Goal: Transaction & Acquisition: Purchase product/service

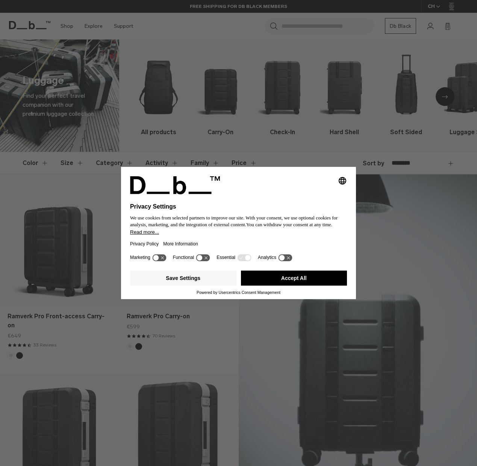
click at [205, 261] on icon at bounding box center [203, 257] width 14 height 7
click at [204, 261] on icon at bounding box center [203, 257] width 14 height 7
click at [185, 280] on button "Save Settings" at bounding box center [183, 278] width 106 height 15
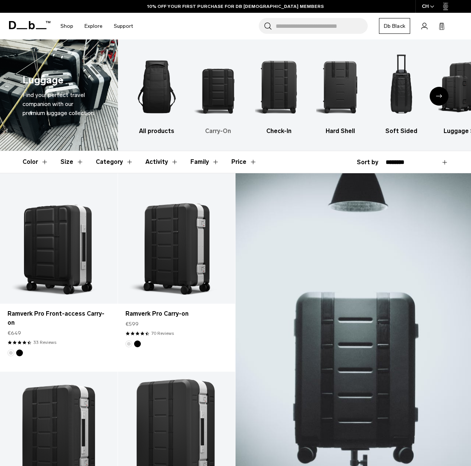
click at [225, 98] on img "2 / 6" at bounding box center [218, 87] width 48 height 72
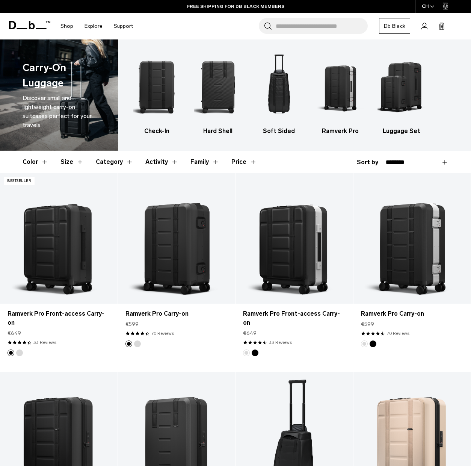
click at [76, 159] on button "Size" at bounding box center [72, 162] width 23 height 22
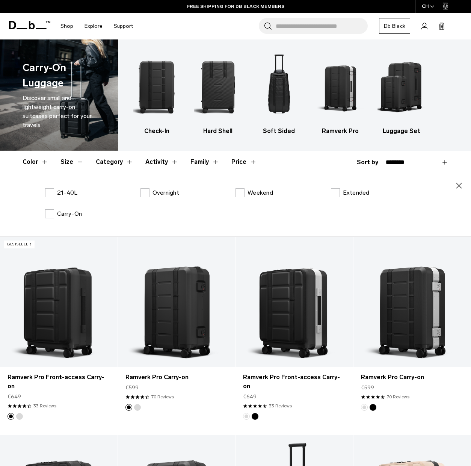
click at [124, 161] on button "Category" at bounding box center [115, 162] width 38 height 22
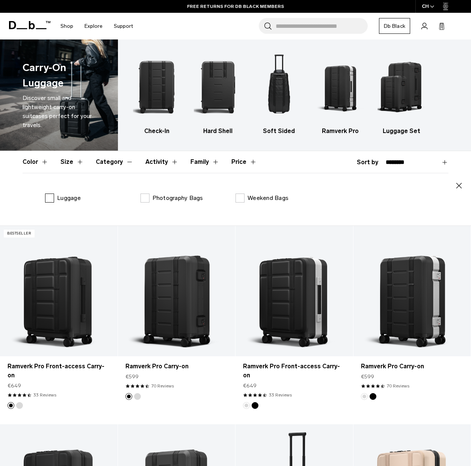
click at [50, 198] on label "Luggage" at bounding box center [63, 198] width 36 height 9
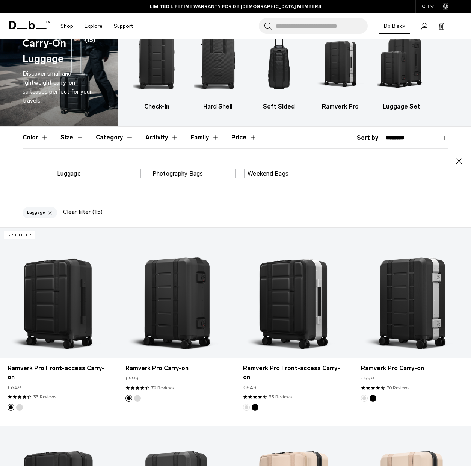
scroll to position [63, 0]
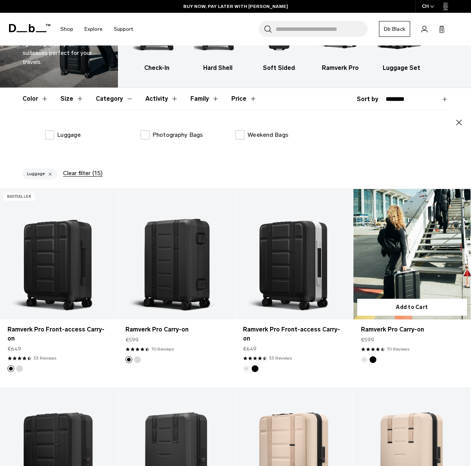
click at [389, 263] on link "Ramverk Pro Carry-on" at bounding box center [413, 254] width 118 height 130
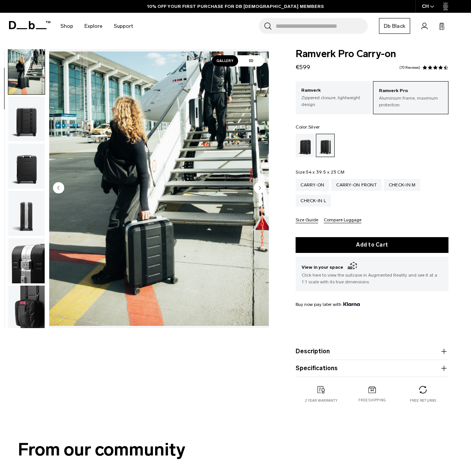
click at [321, 351] on button "Description" at bounding box center [372, 351] width 153 height 9
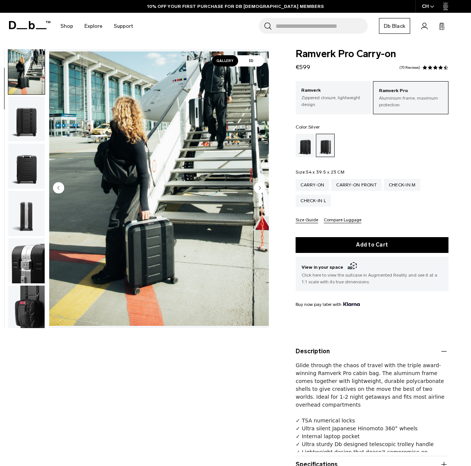
click at [321, 351] on button "Description" at bounding box center [372, 351] width 153 height 9
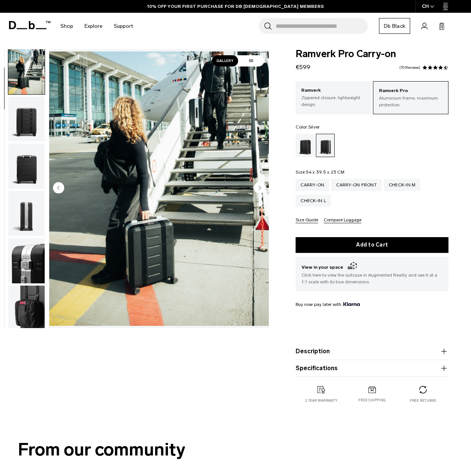
click at [324, 370] on button "Specifications" at bounding box center [372, 368] width 153 height 9
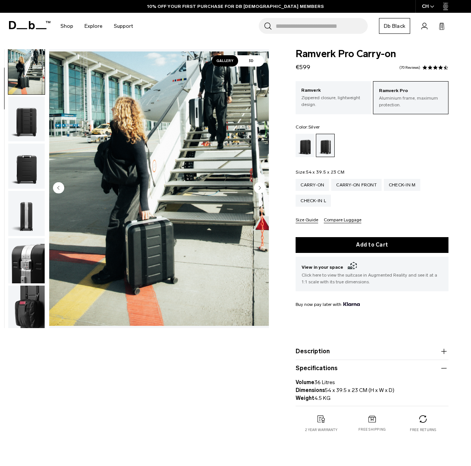
click at [154, 248] on img "2 / 14" at bounding box center [159, 188] width 220 height 275
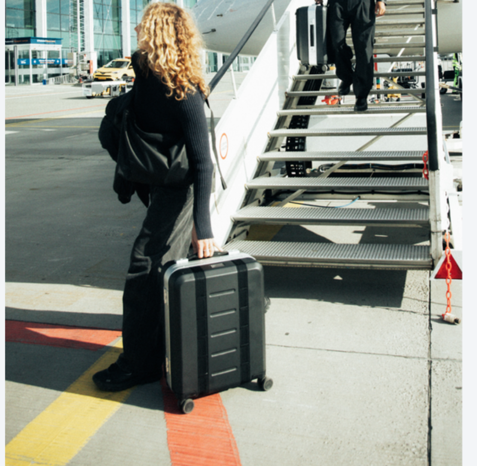
scroll to position [2, 0]
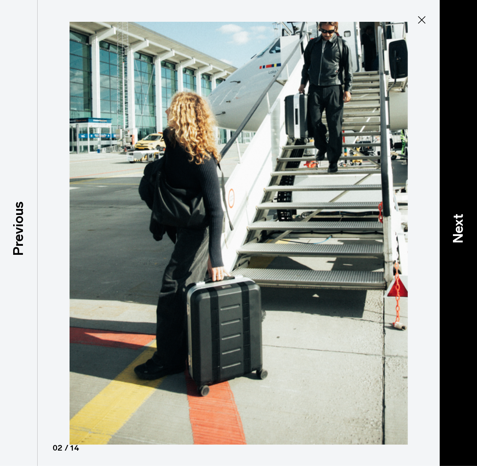
click at [449, 222] on p "Next" at bounding box center [458, 228] width 20 height 30
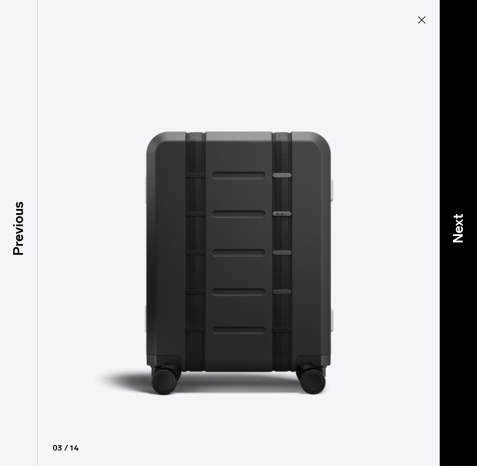
click at [449, 222] on p "Next" at bounding box center [458, 228] width 20 height 30
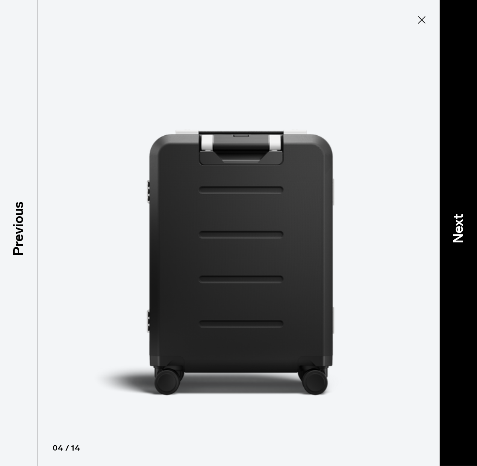
click at [449, 222] on p "Next" at bounding box center [458, 228] width 20 height 30
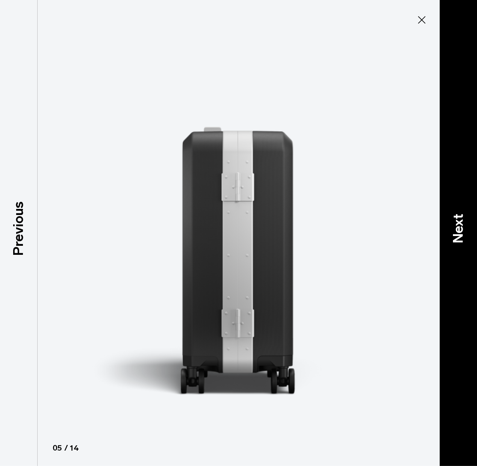
click at [449, 222] on p "Next" at bounding box center [458, 228] width 20 height 30
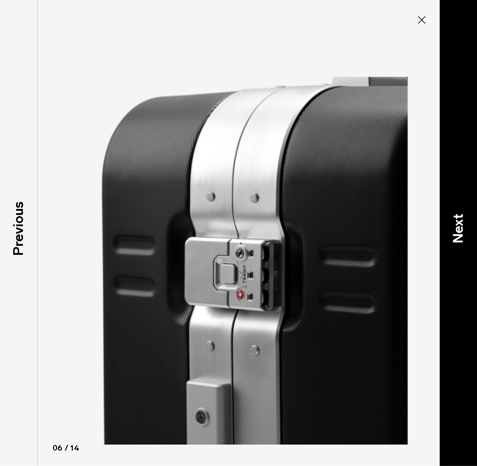
click at [449, 222] on p "Next" at bounding box center [458, 228] width 20 height 30
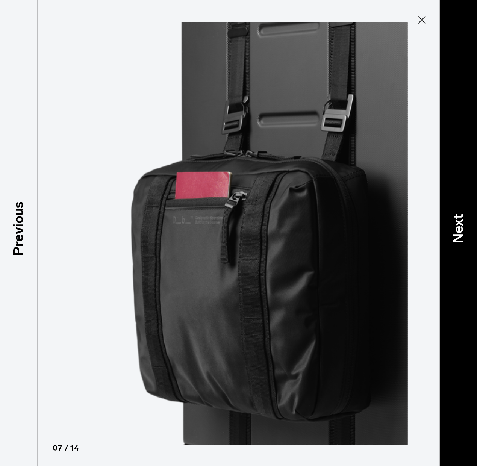
click at [449, 222] on p "Next" at bounding box center [458, 228] width 20 height 30
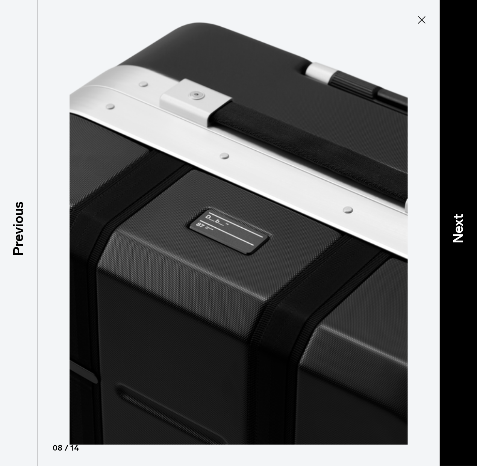
click at [449, 222] on p "Next" at bounding box center [458, 228] width 20 height 30
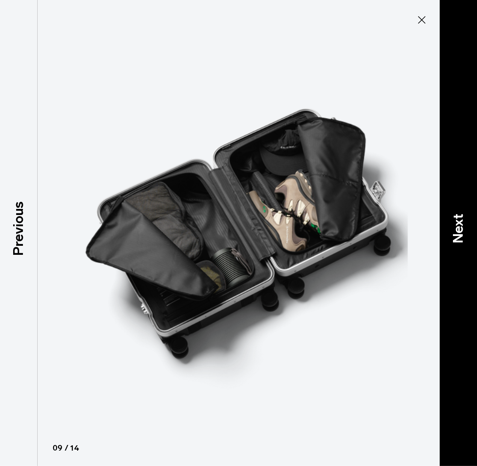
click at [458, 227] on p "Next" at bounding box center [458, 228] width 20 height 30
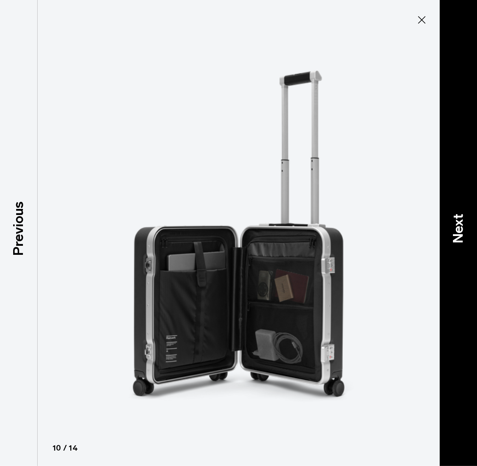
click at [458, 227] on p "Next" at bounding box center [458, 228] width 20 height 30
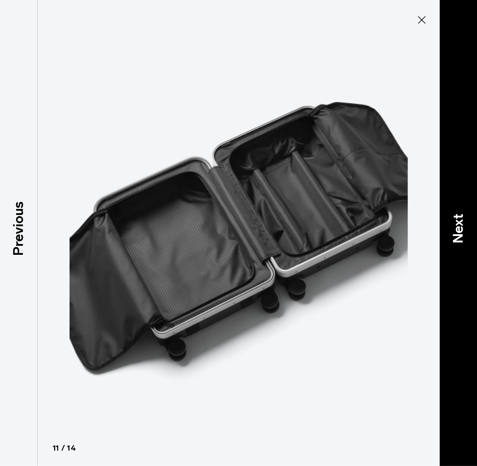
click at [458, 227] on p "Next" at bounding box center [458, 228] width 20 height 30
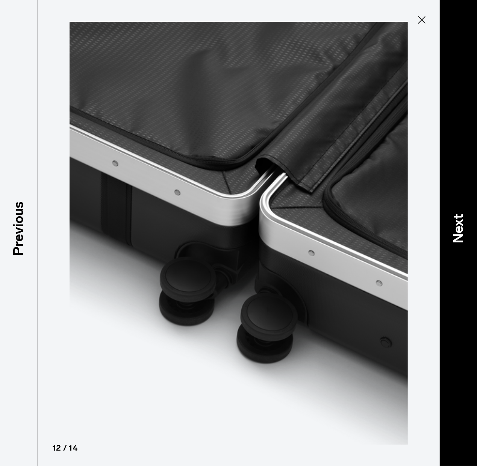
click at [458, 227] on p "Next" at bounding box center [458, 228] width 20 height 30
